Goal: Information Seeking & Learning: Learn about a topic

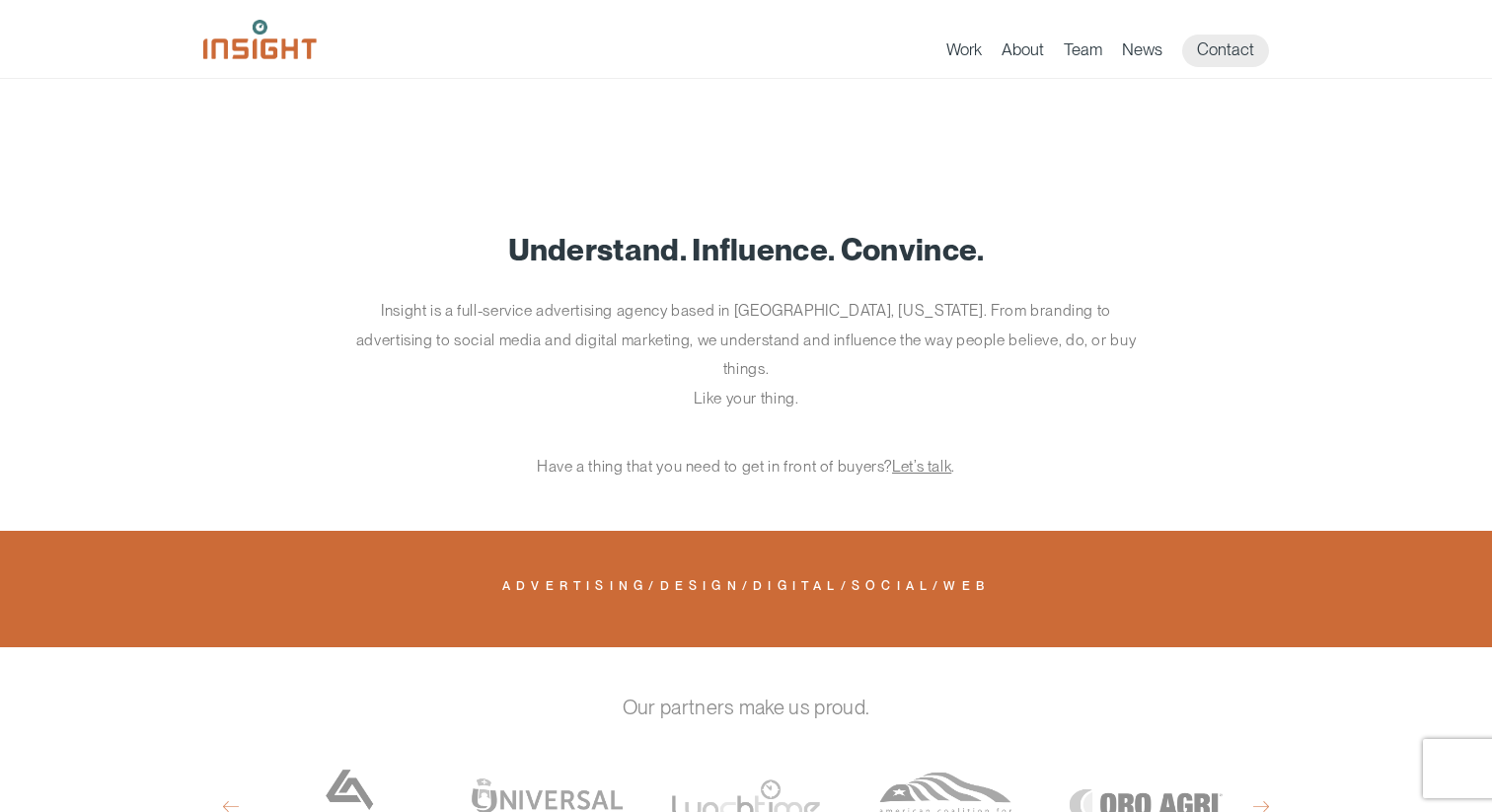
scroll to position [1326, 0]
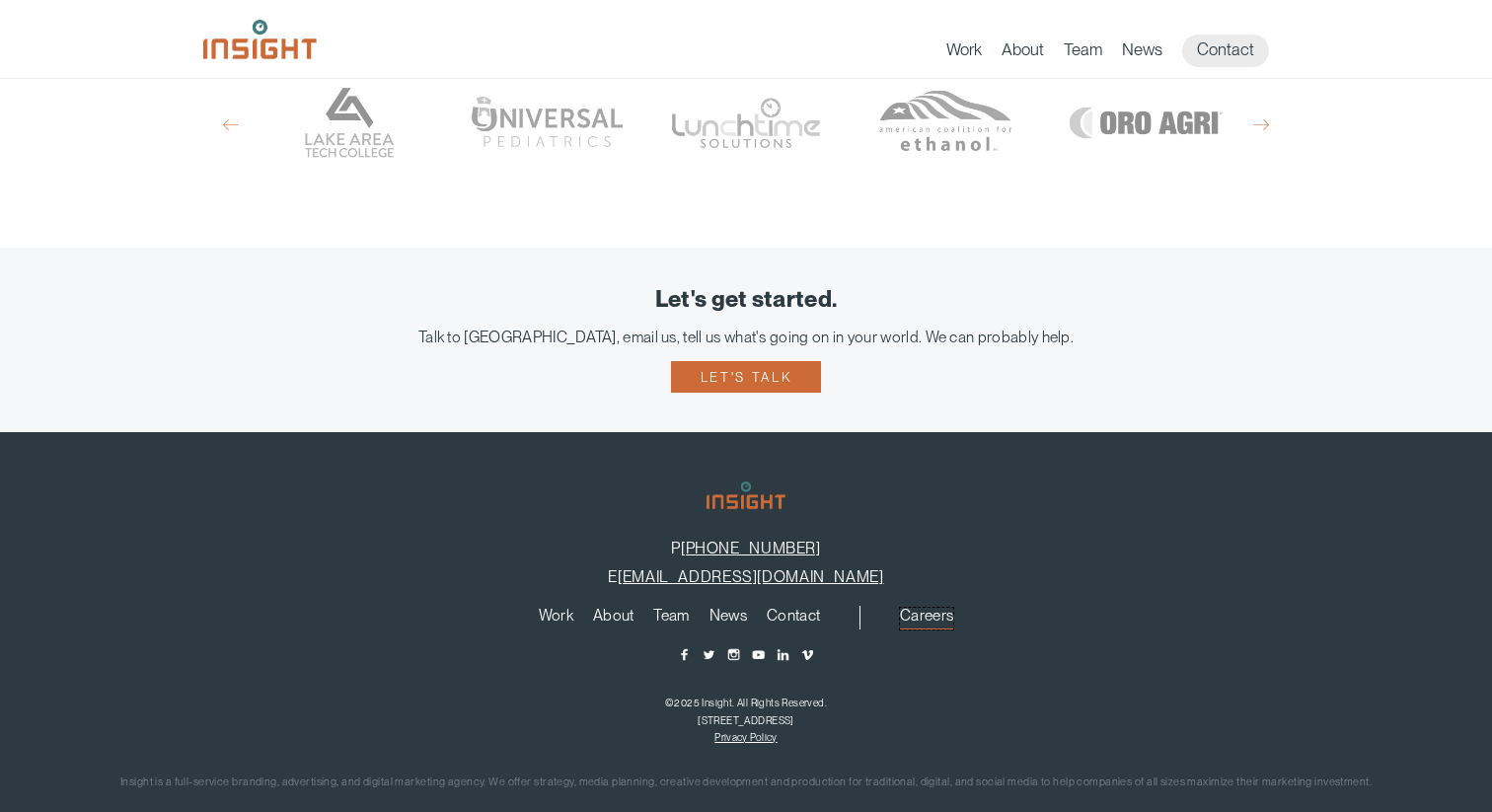
click at [926, 607] on link "Careers" at bounding box center [926, 618] width 53 height 22
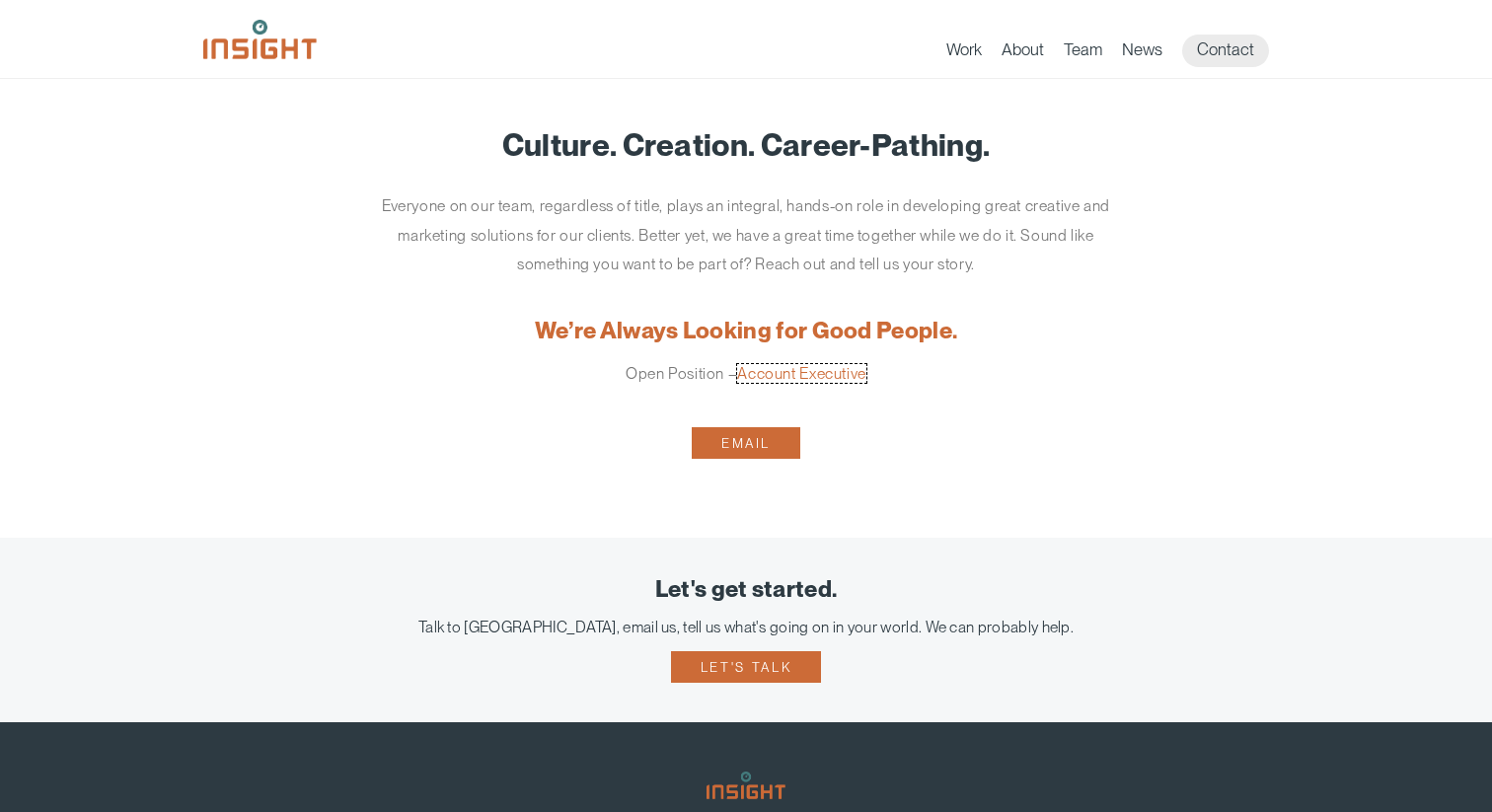
click at [799, 371] on link "Account Executive" at bounding box center [801, 372] width 129 height 19
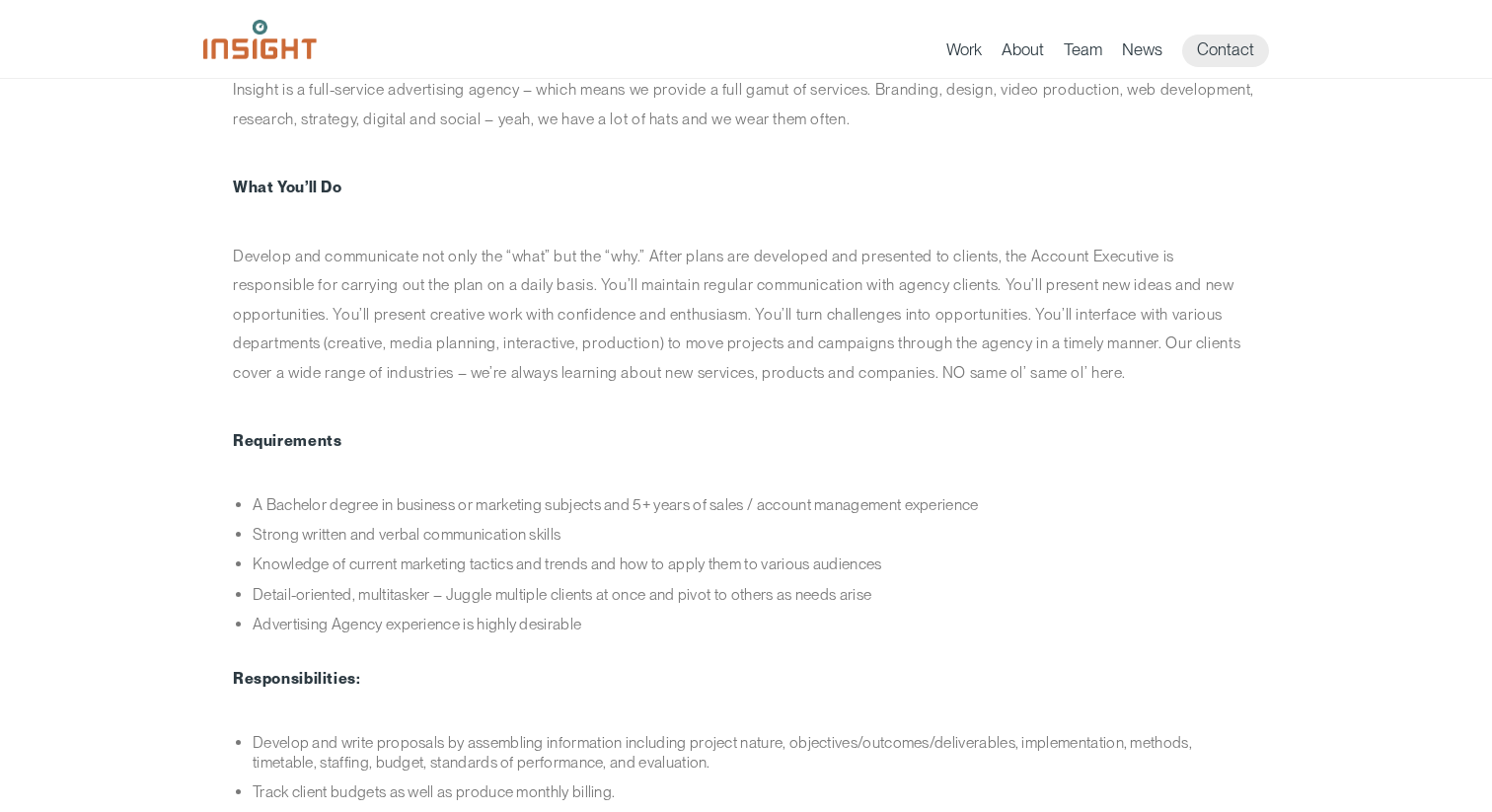
scroll to position [430, 0]
